Goal: Information Seeking & Learning: Learn about a topic

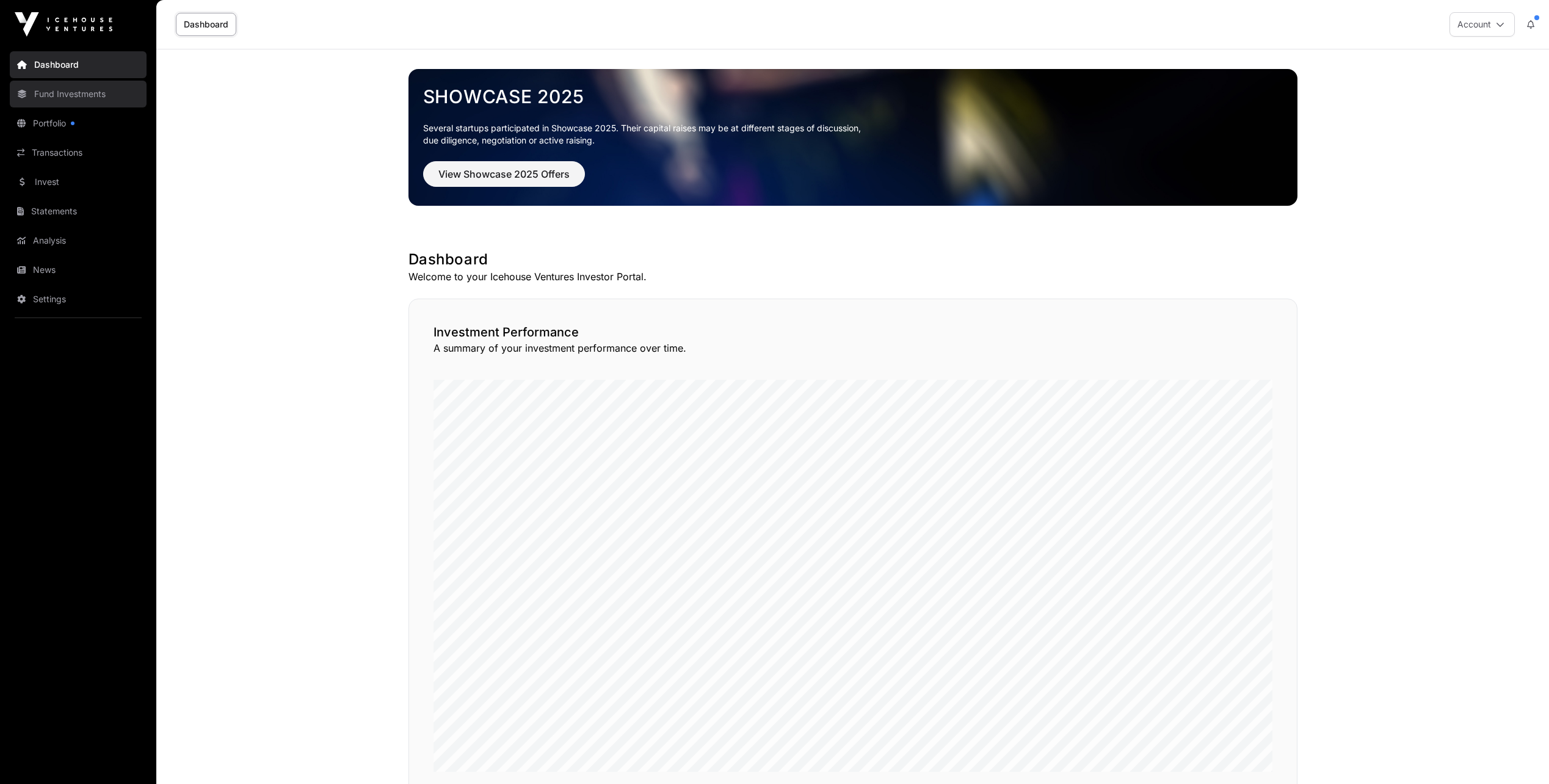
click at [60, 94] on link "Fund Investments" at bounding box center [78, 94] width 137 height 27
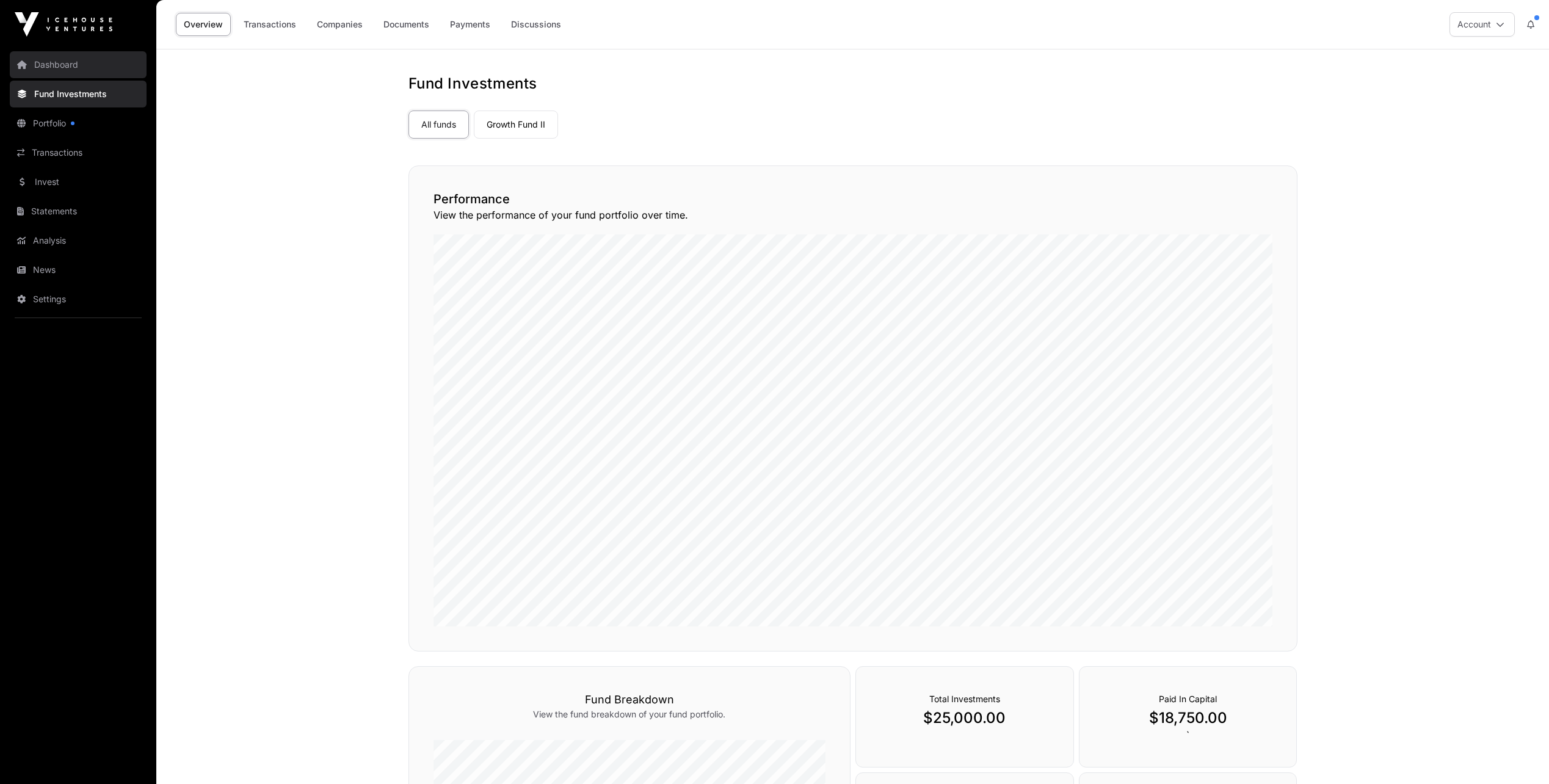
click at [70, 65] on link "Dashboard" at bounding box center [78, 64] width 137 height 27
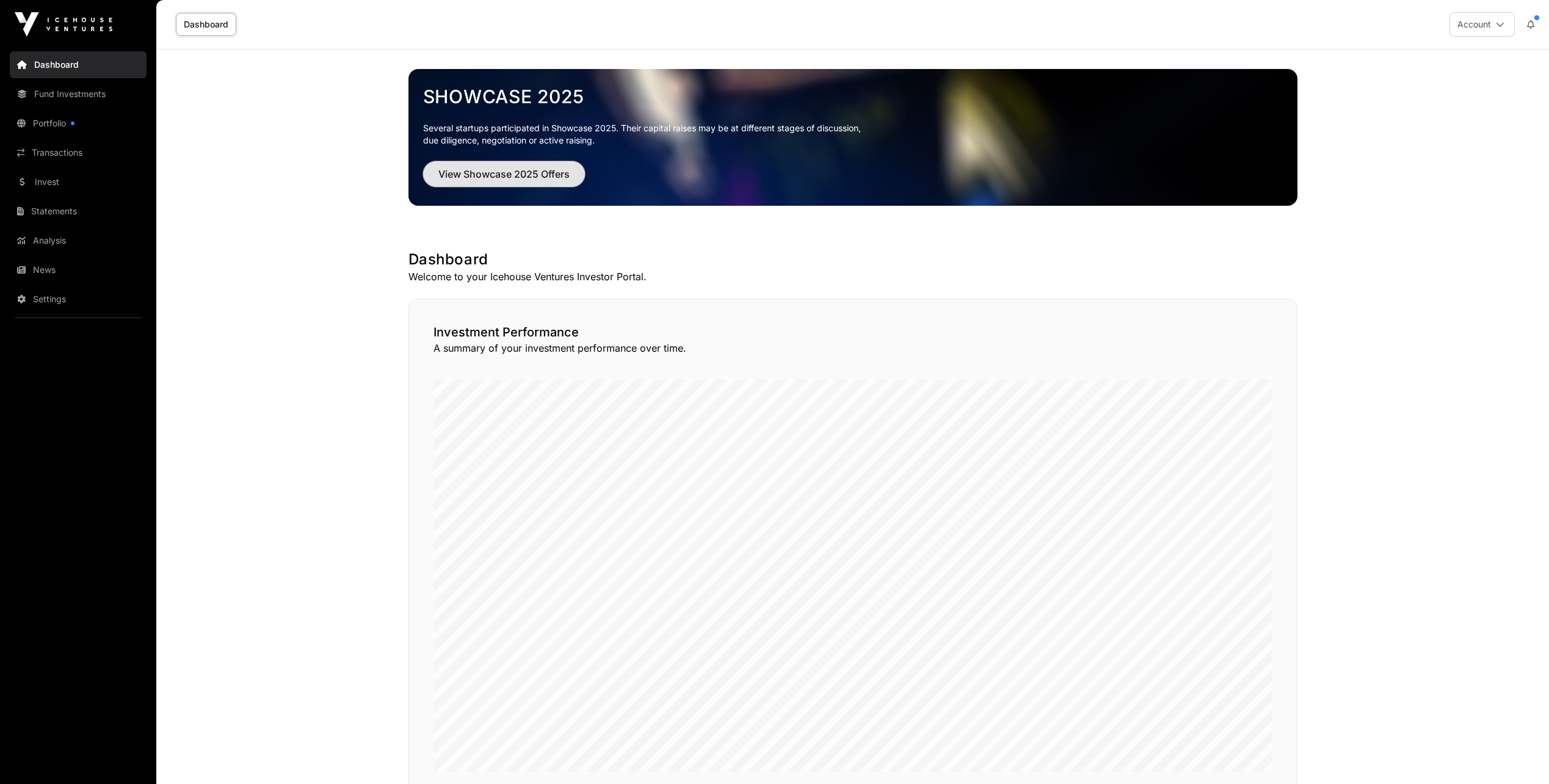
click at [490, 169] on span "View Showcase 2025 Offers" at bounding box center [504, 174] width 131 height 14
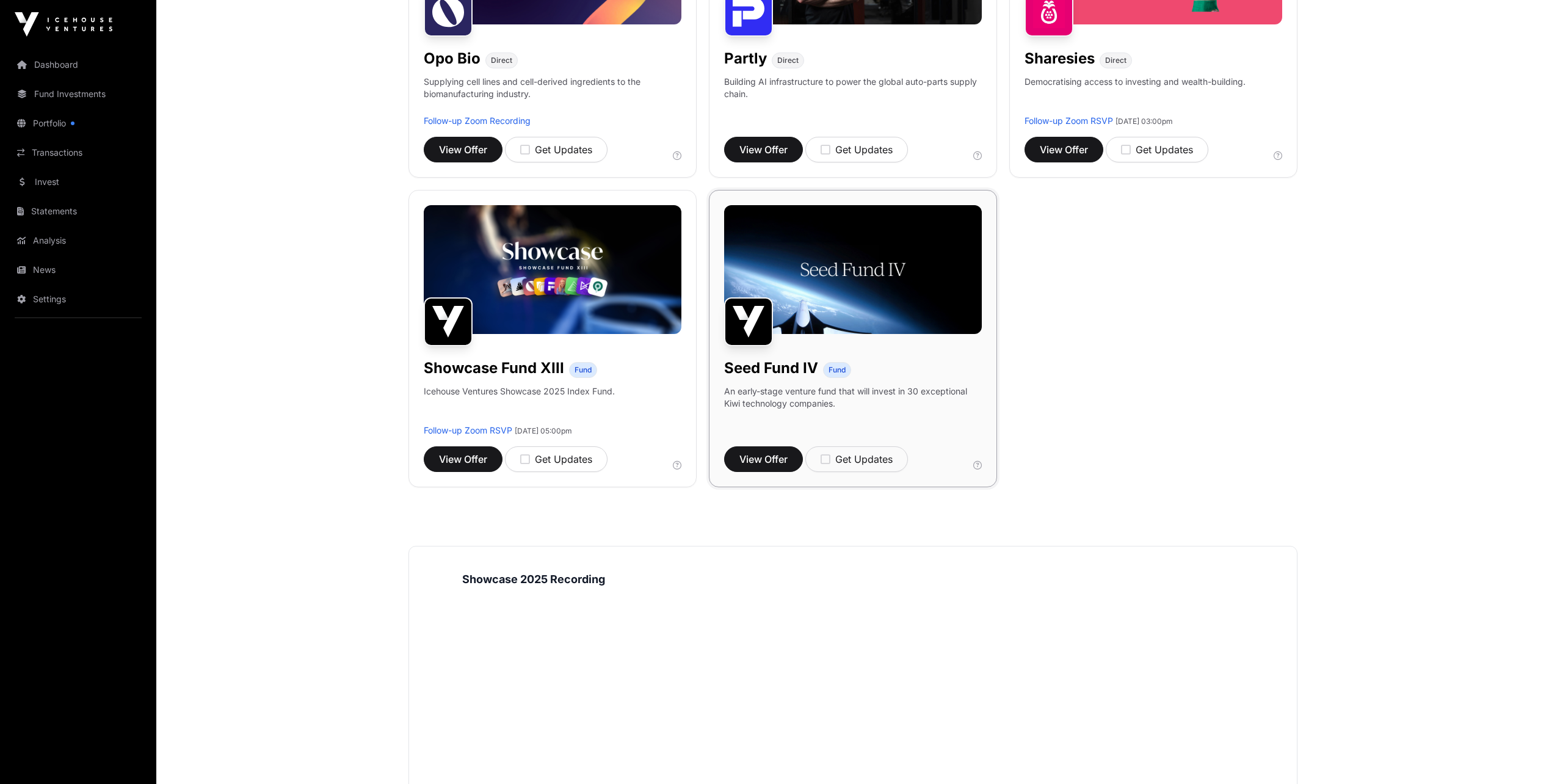
scroll to position [1099, 0]
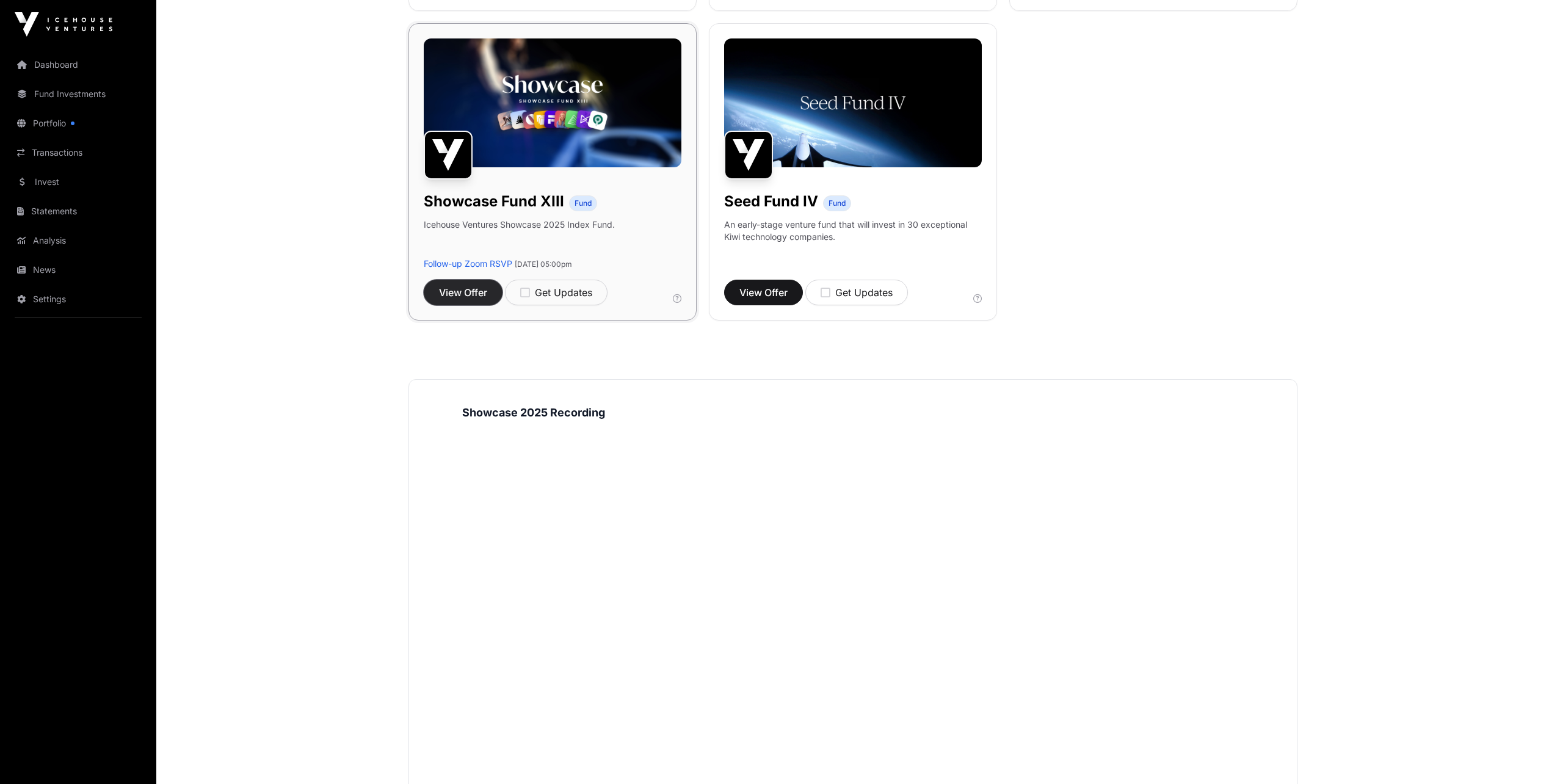
click at [467, 289] on span "View Offer" at bounding box center [463, 292] width 49 height 14
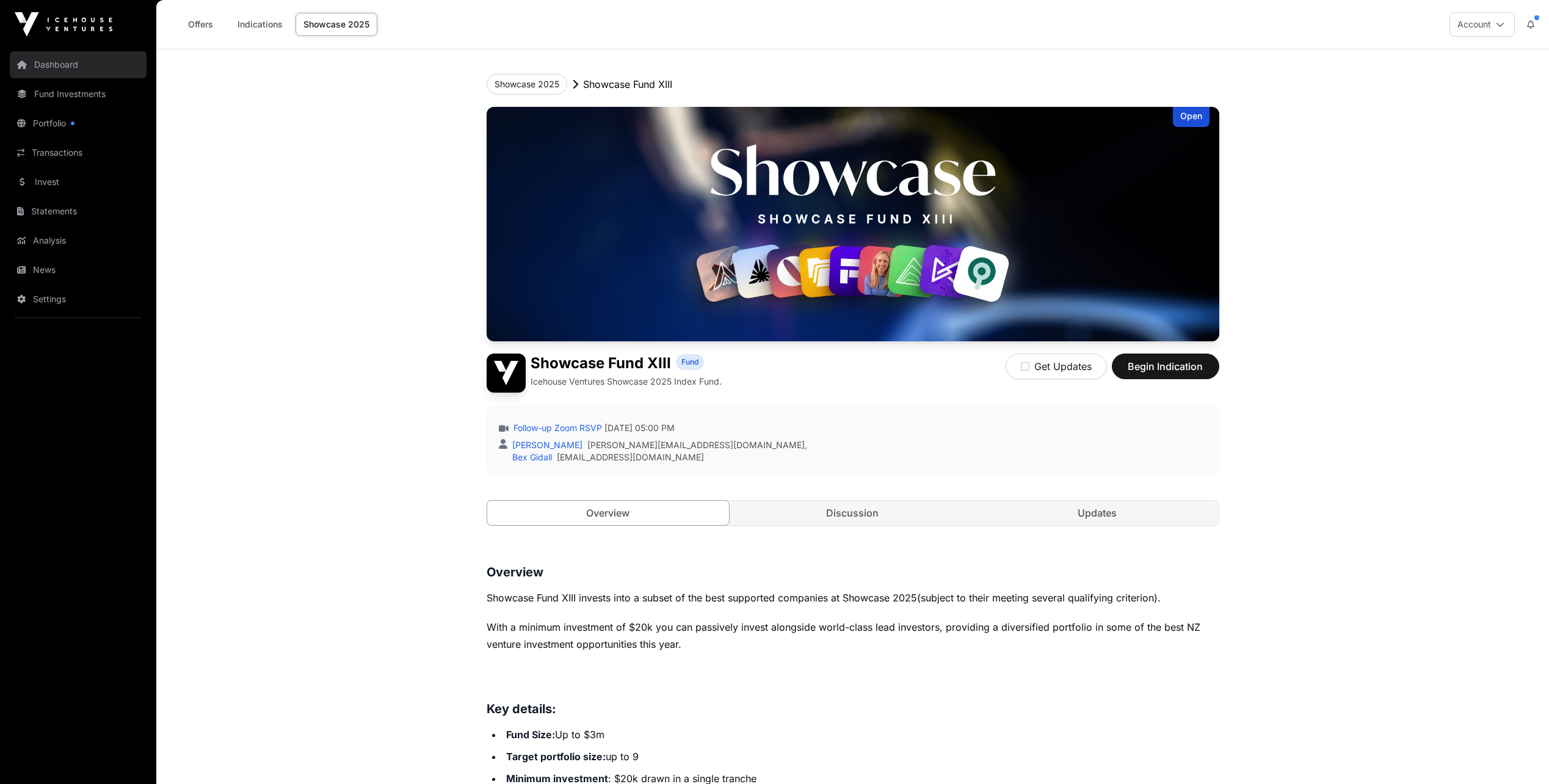
click at [78, 65] on link "Dashboard" at bounding box center [78, 64] width 137 height 27
